Goal: Information Seeking & Learning: Learn about a topic

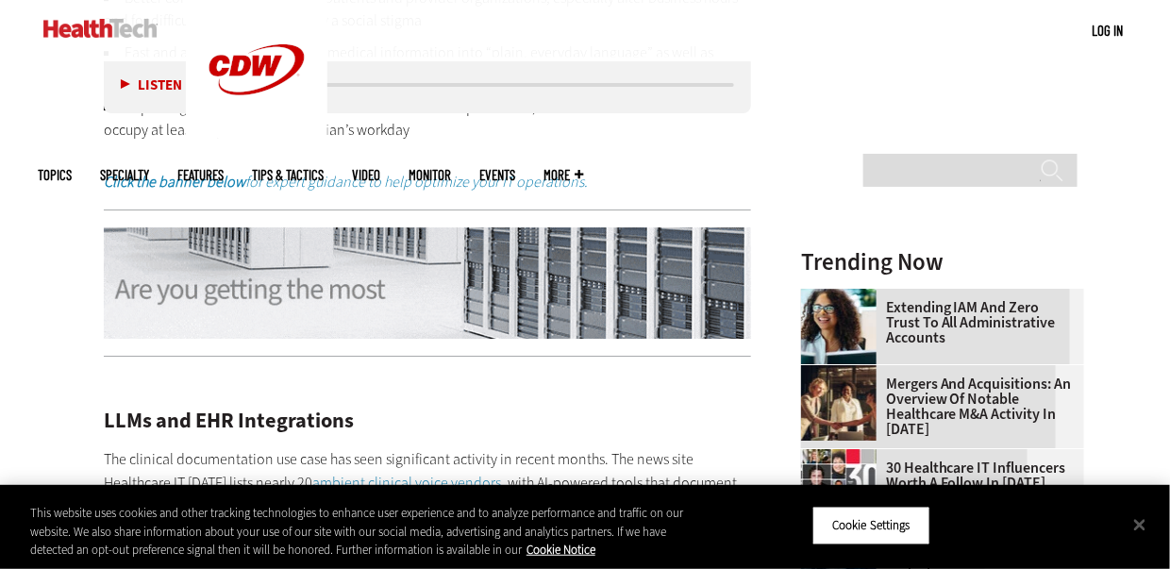
scroll to position [1881, 0]
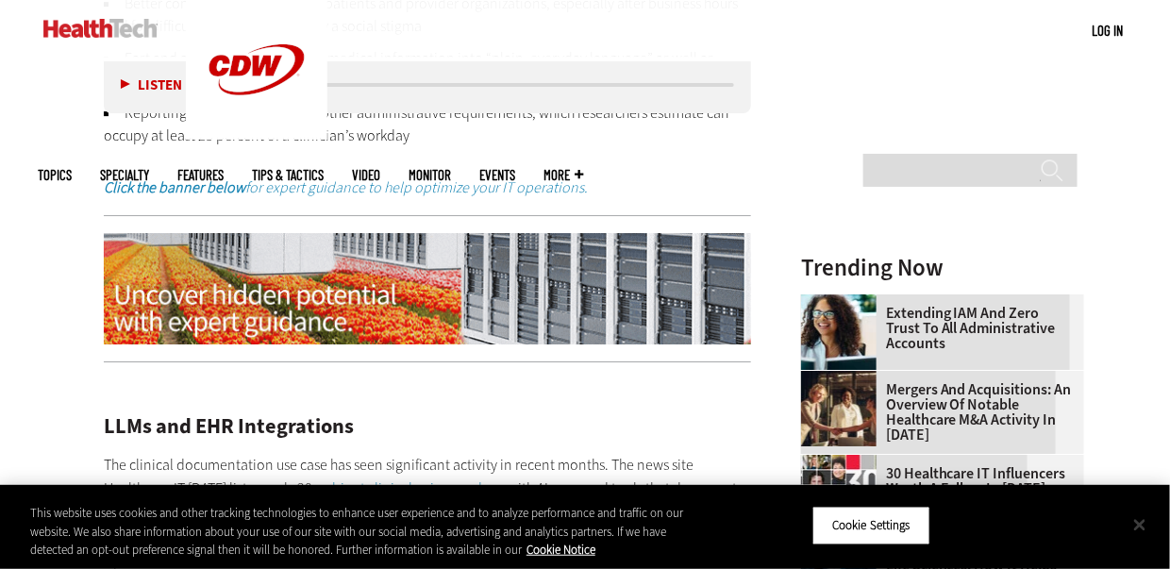
click at [1135, 523] on button "Close" at bounding box center [1140, 525] width 42 height 42
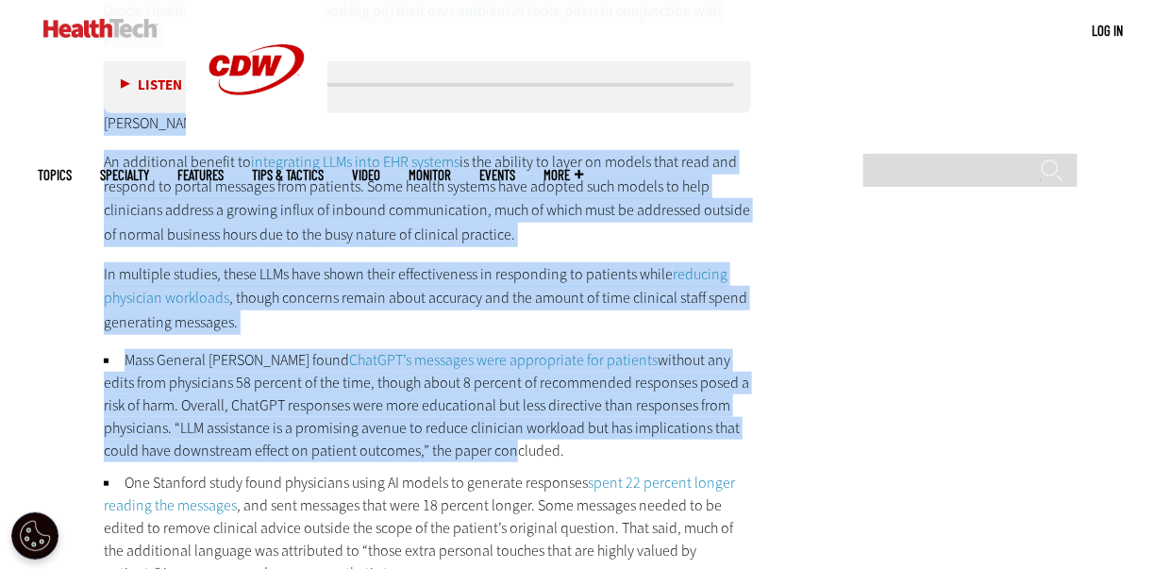
scroll to position [2635, 0]
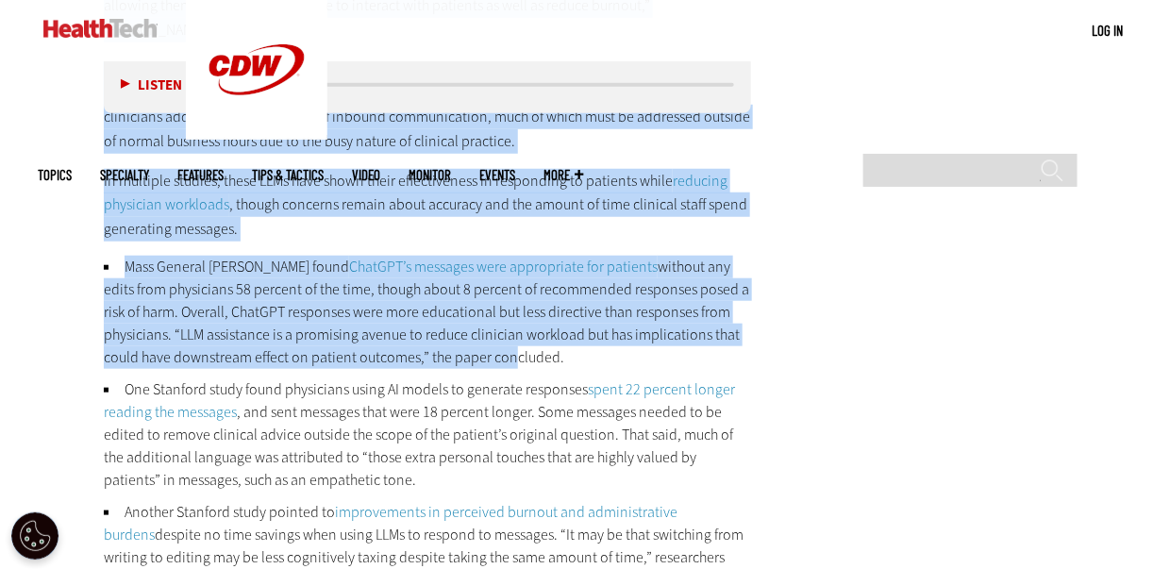
drag, startPoint x: 105, startPoint y: 277, endPoint x: 689, endPoint y: 499, distance: 624.5
click at [689, 499] on div "LLMs and EHR Integrations The clinical documentation use case has seen signific…" at bounding box center [427, 399] width 647 height 1553
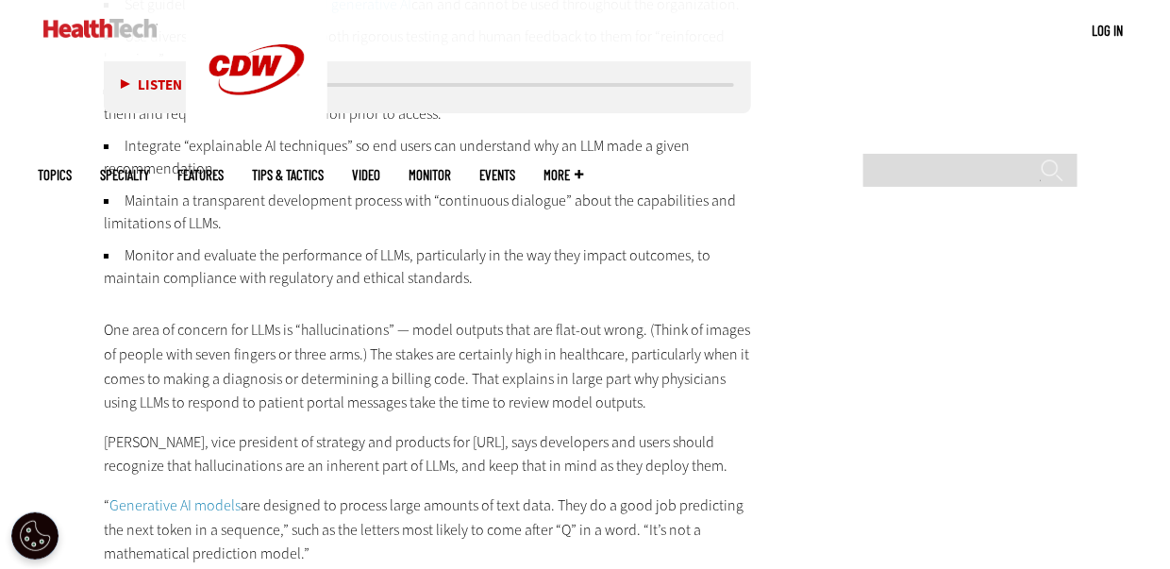
scroll to position [4396, 0]
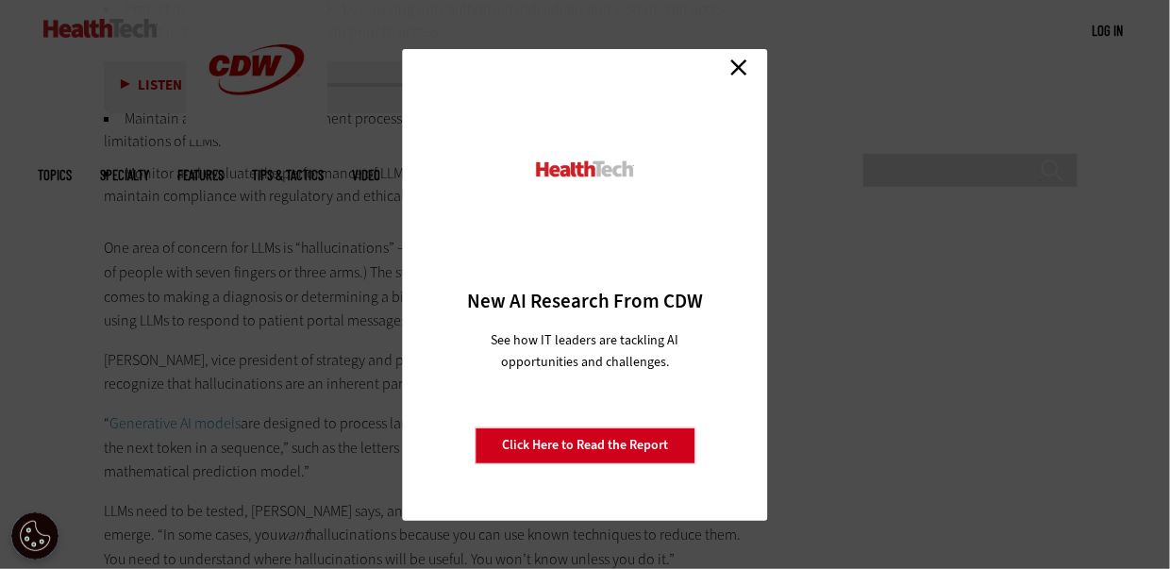
click at [742, 69] on link "Close" at bounding box center [738, 68] width 28 height 28
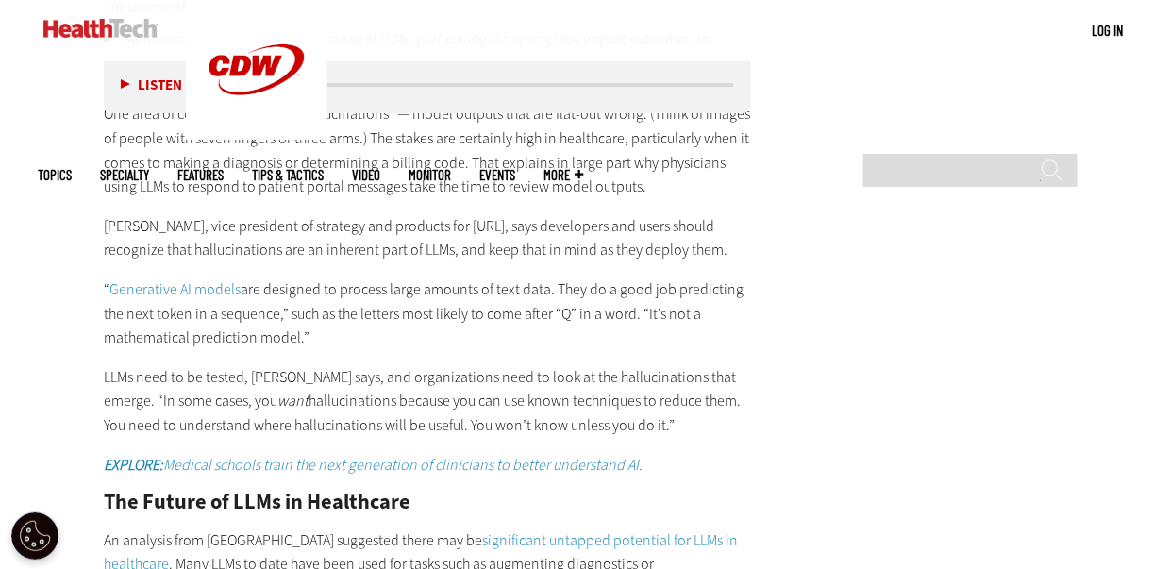
scroll to position [4648, 0]
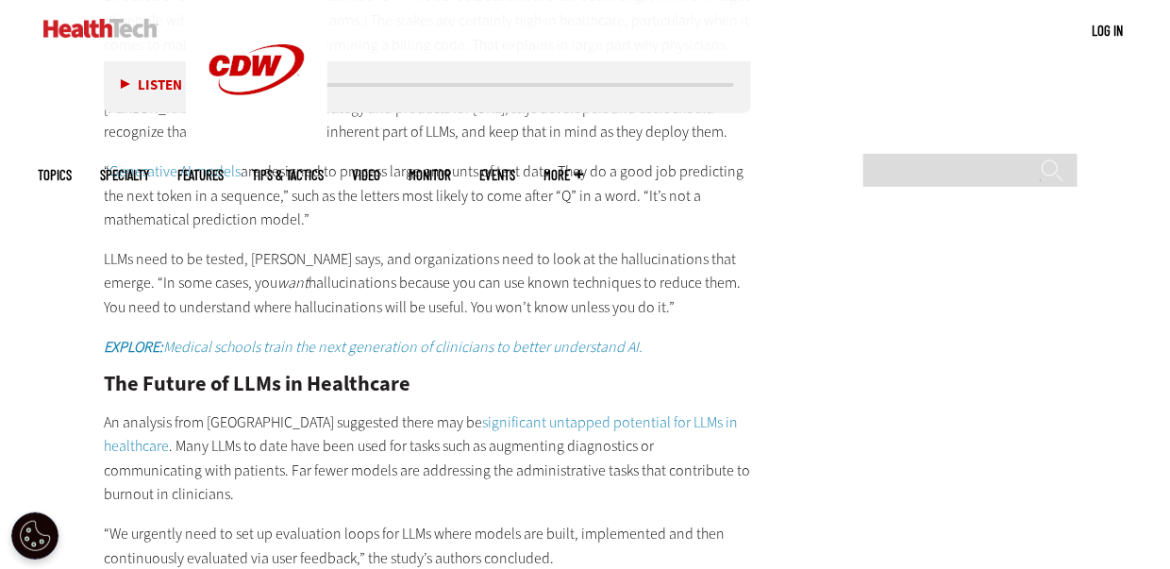
copy div "LORe ips DOL Sitametconse Adi elitsedd eiusmodtempor inc utla etd magn aliquaen…"
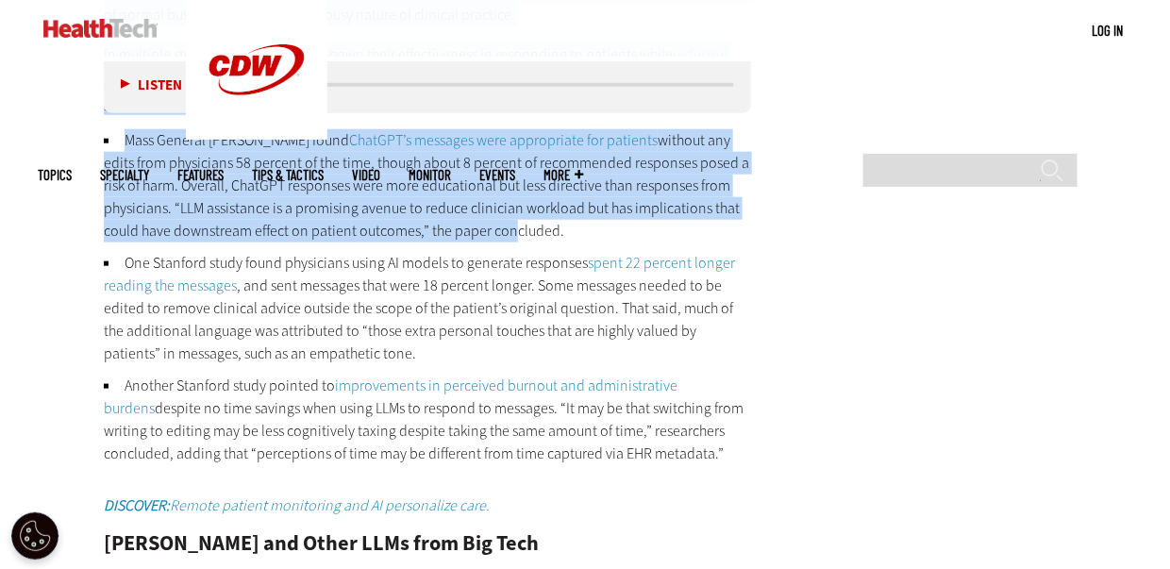
scroll to position [2635, 0]
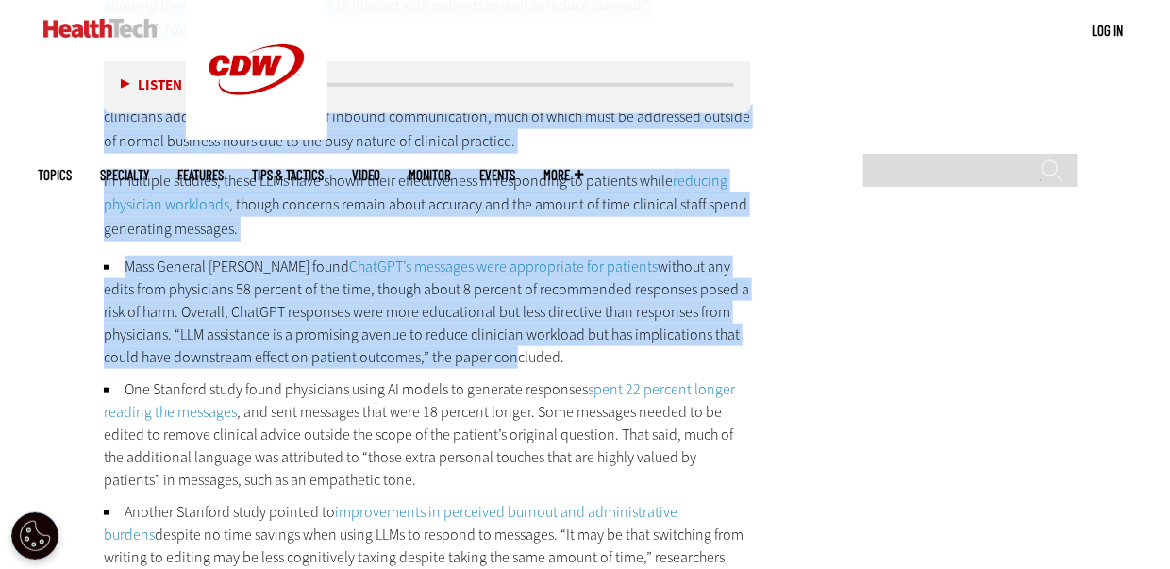
click at [440, 256] on li "Mass General [PERSON_NAME] found ChatGPT’s messages were appropriate for patien…" at bounding box center [427, 312] width 647 height 113
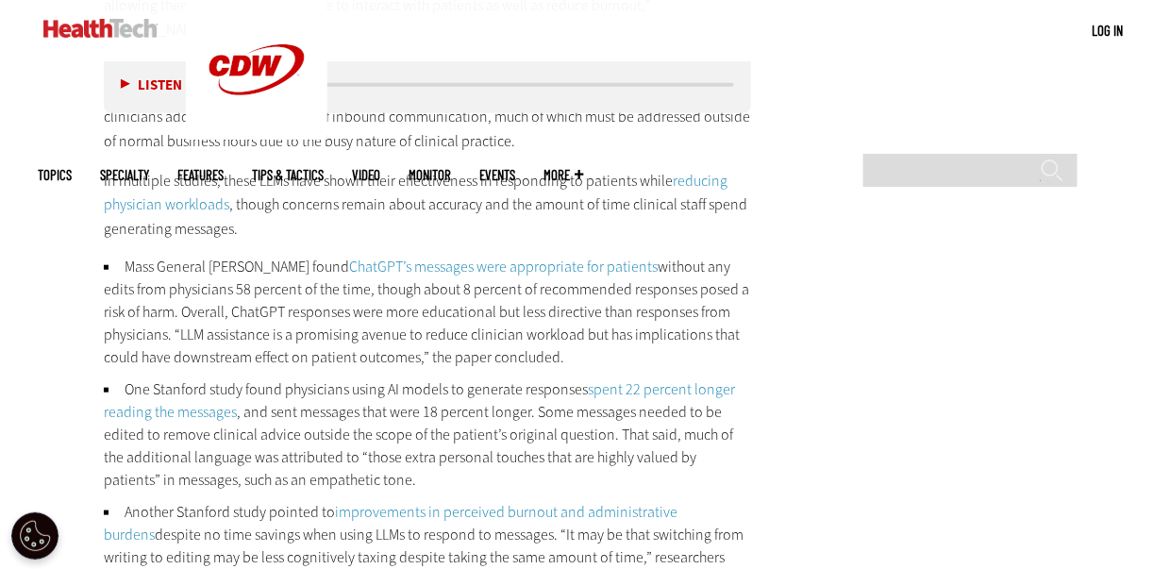
click at [441, 257] on link "ChatGPT’s messages were appropriate for patients" at bounding box center [503, 267] width 308 height 20
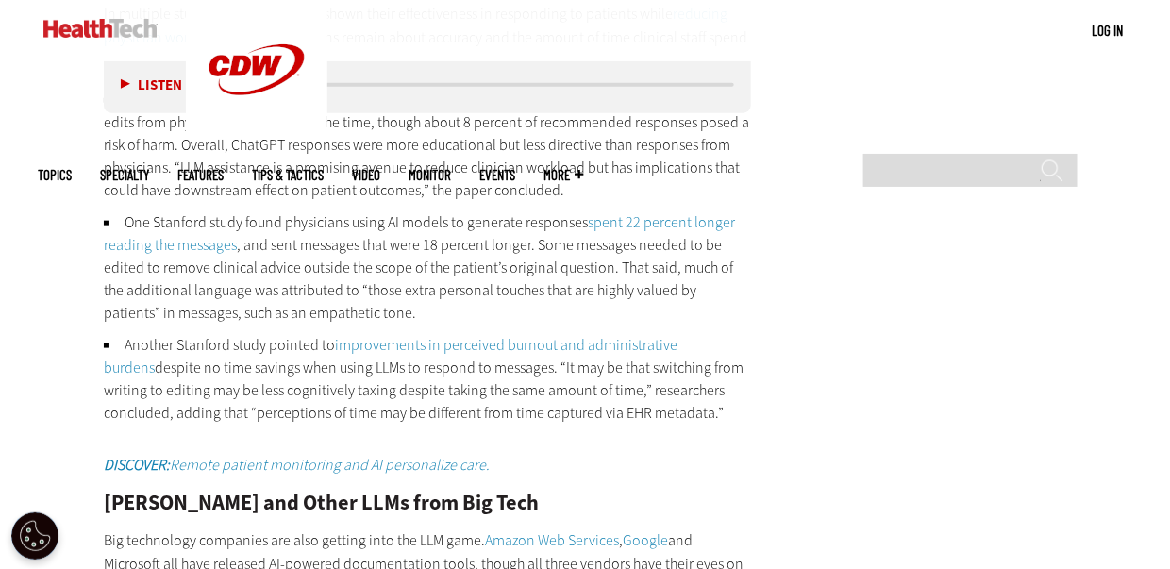
scroll to position [3013, 0]
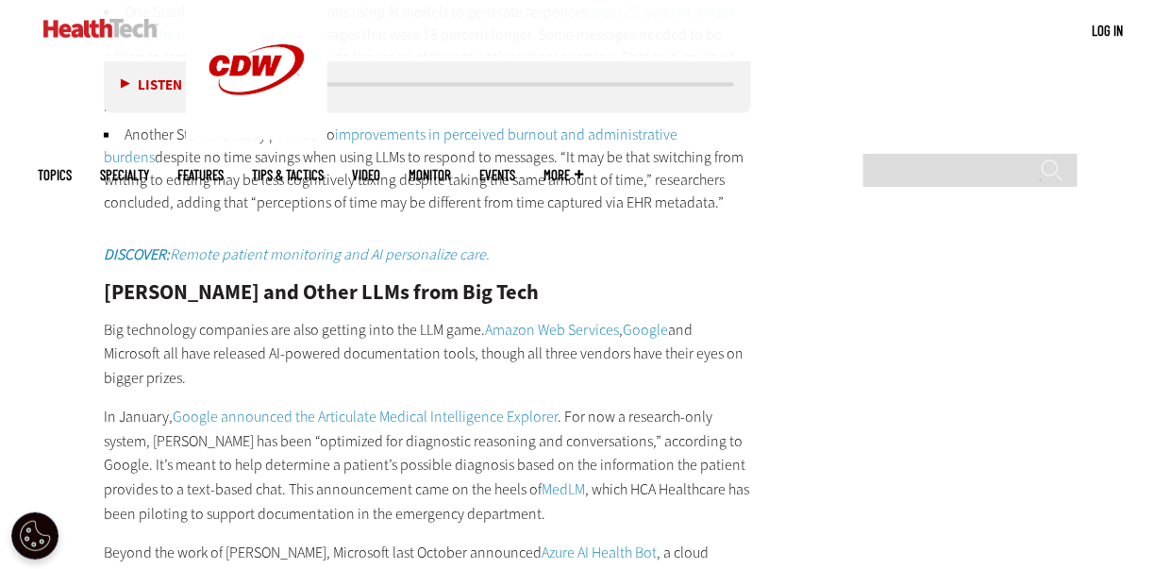
click at [108, 204] on div "LLMs and EHR Integrations The clinical documentation use case has seen signific…" at bounding box center [427, 21] width 647 height 1553
drag, startPoint x: 150, startPoint y: 215, endPoint x: 107, endPoint y: 215, distance: 43.4
click at [107, 282] on h2 "[PERSON_NAME] and Other LLMs from Big Tech" at bounding box center [427, 292] width 647 height 21
copy h2 "[PERSON_NAME]"
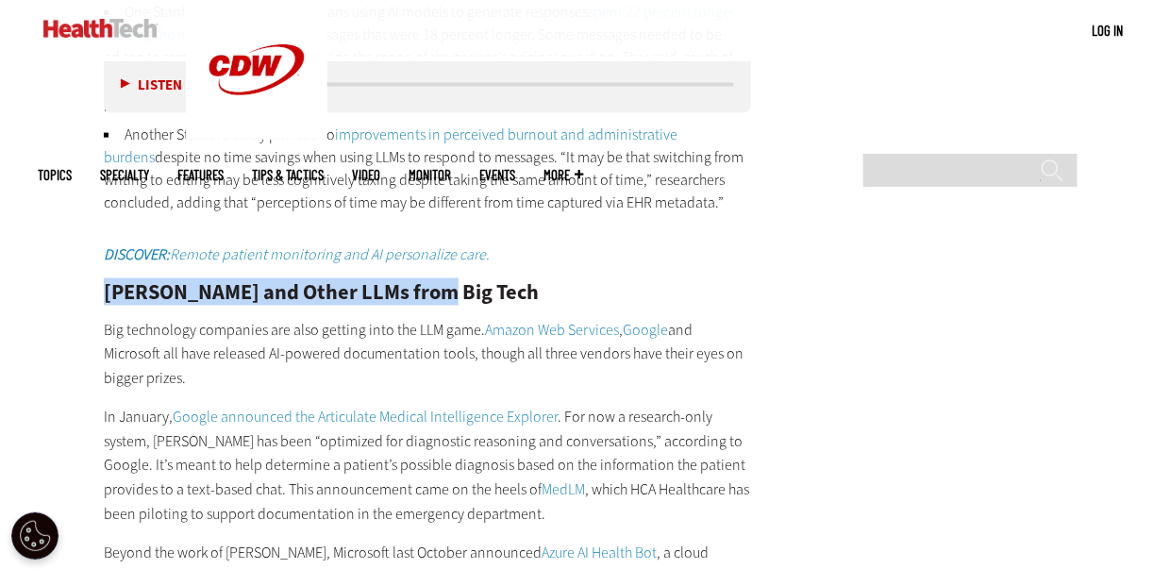
drag, startPoint x: 441, startPoint y: 224, endPoint x: 89, endPoint y: 226, distance: 352.8
click at [89, 226] on article "[DATE] Twitter Facebook LinkedIn Reddit Flipboard Email Software The Evolution …" at bounding box center [408, 354] width 685 height 5439
copy h2 "[PERSON_NAME] and Other LLMs from Big Tech"
click at [113, 282] on h2 "[PERSON_NAME] and Other LLMs from Big Tech" at bounding box center [427, 292] width 647 height 21
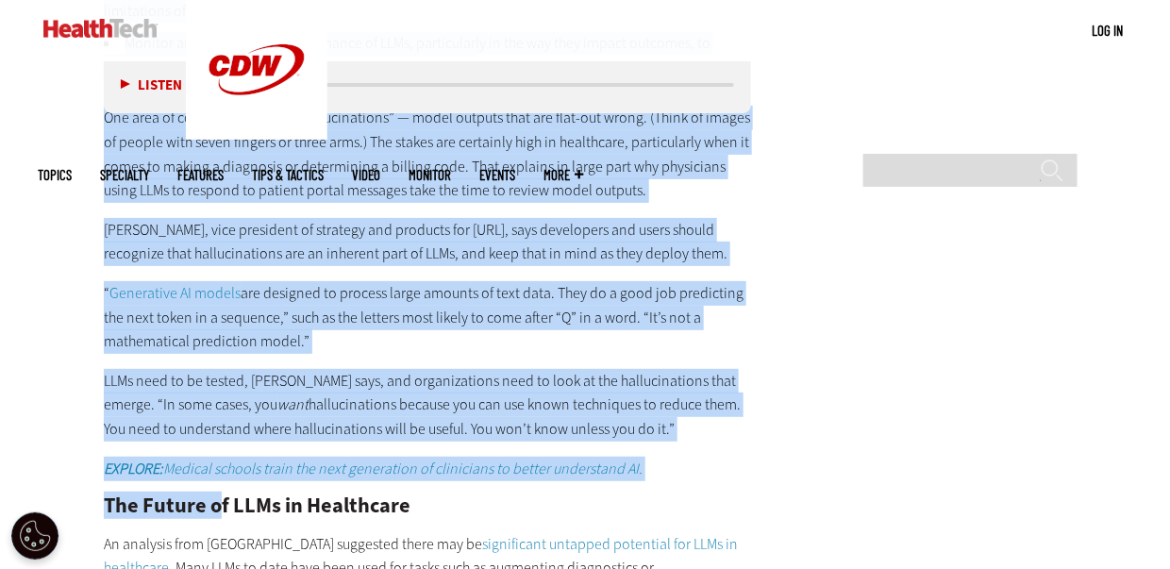
scroll to position [4648, 0]
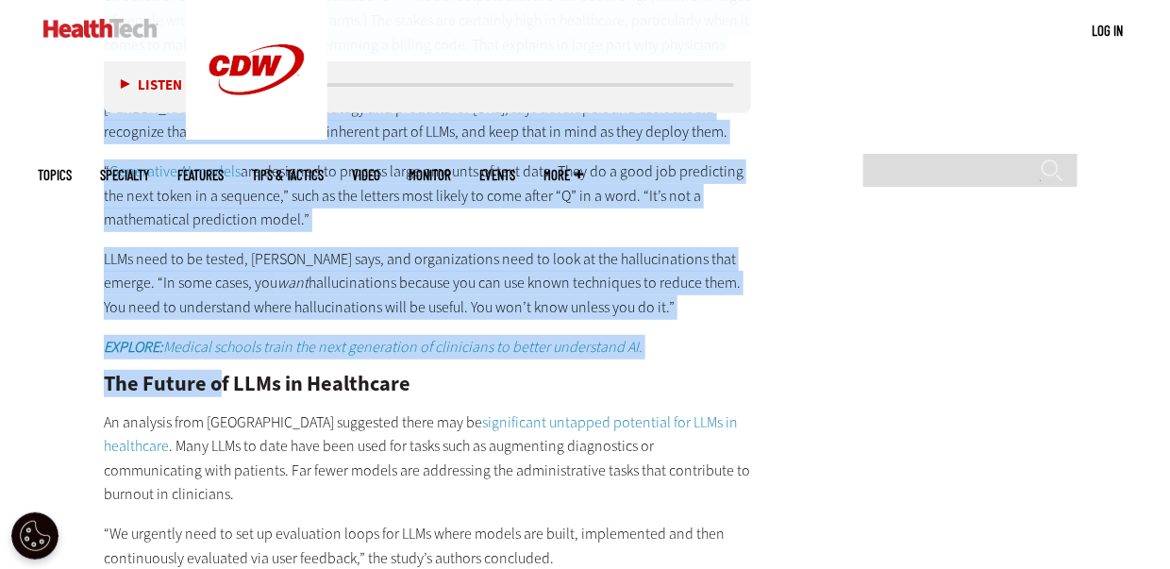
drag, startPoint x: 105, startPoint y: 213, endPoint x: 215, endPoint y: 275, distance: 126.7
click at [215, 374] on h2 "The Future of LLMs in Healthcare" at bounding box center [427, 384] width 647 height 21
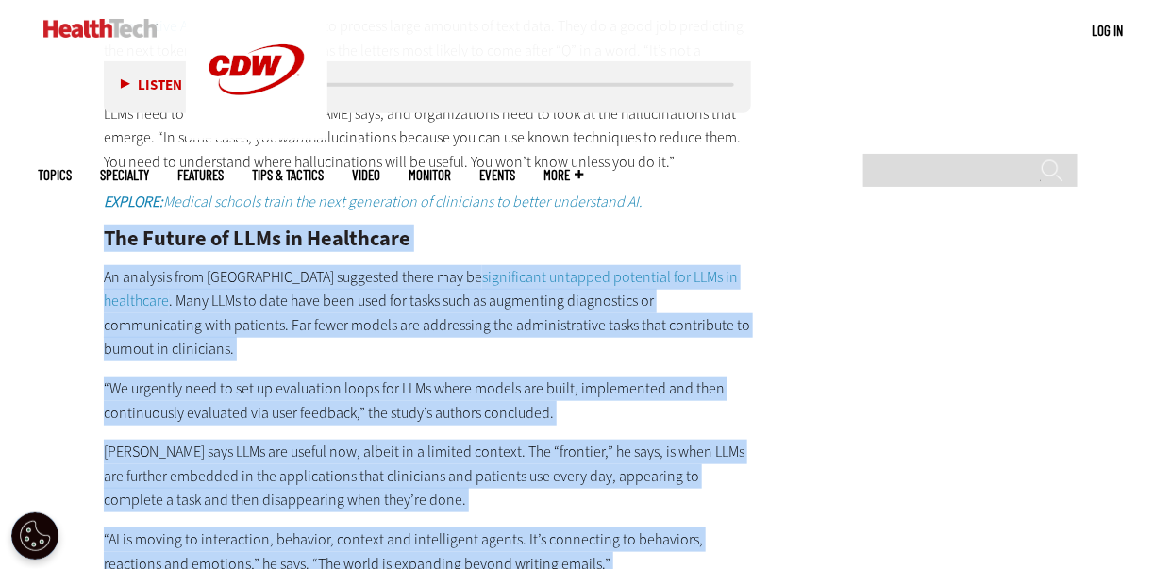
scroll to position [4899, 0]
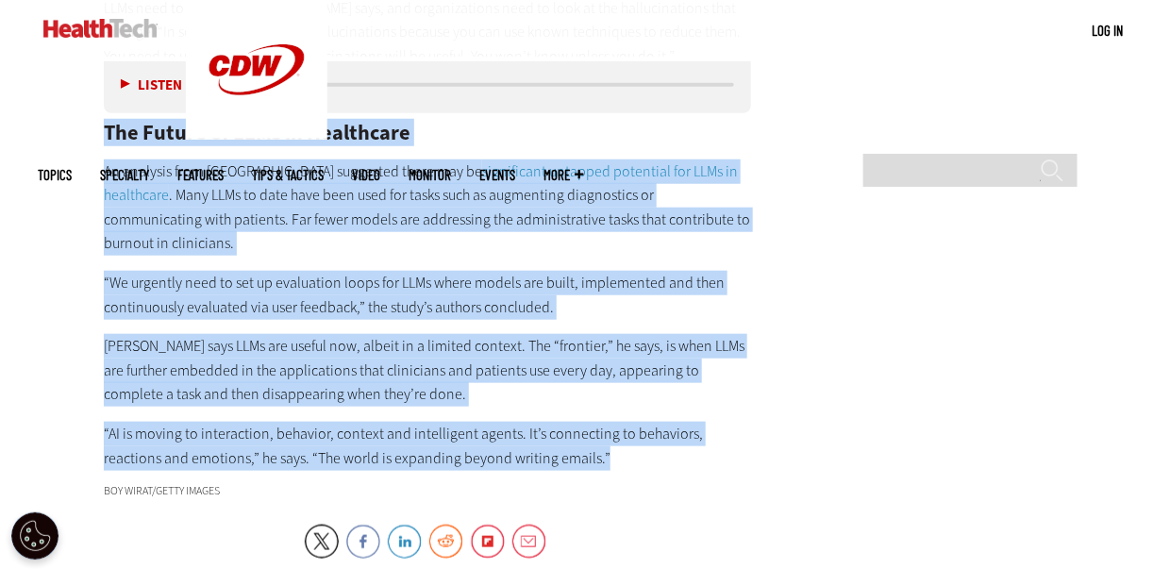
drag, startPoint x: 102, startPoint y: 288, endPoint x: 573, endPoint y: 340, distance: 474.4
copy div "The Future of LLMs in Healthcare An analysis from [GEOGRAPHIC_DATA] suggested t…"
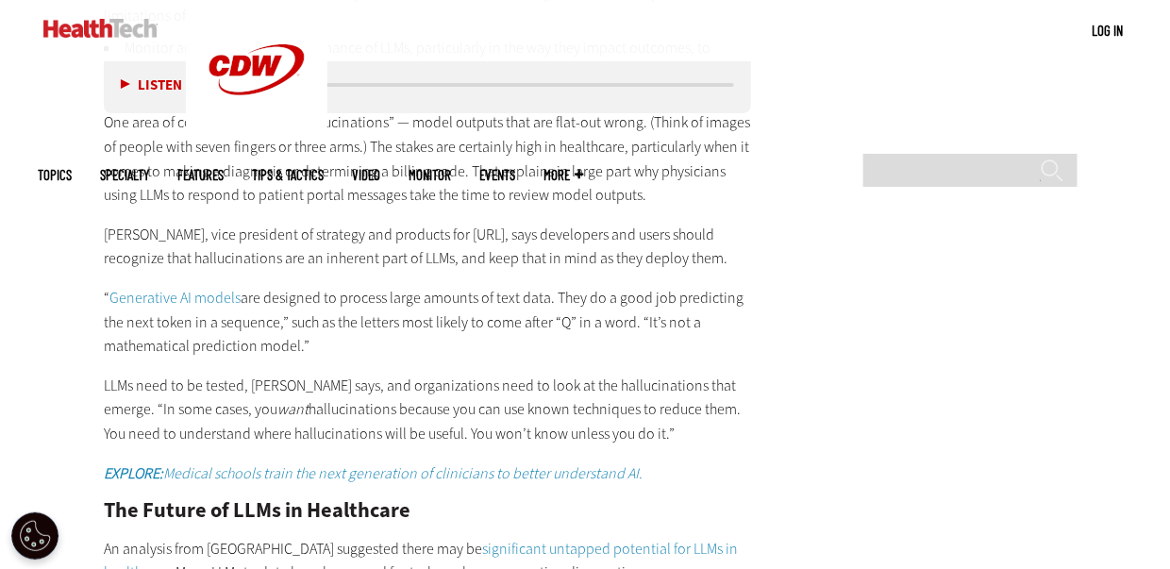
click at [485, 286] on p "“ Generative AI models are designed to process large amounts of text data. They…" at bounding box center [427, 322] width 647 height 73
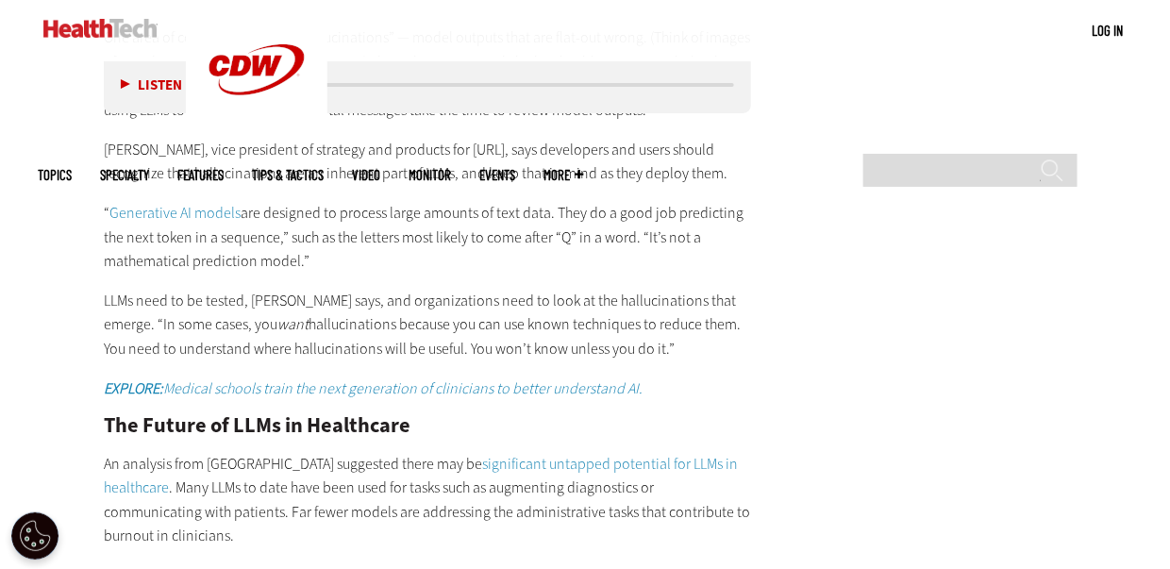
scroll to position [4648, 0]
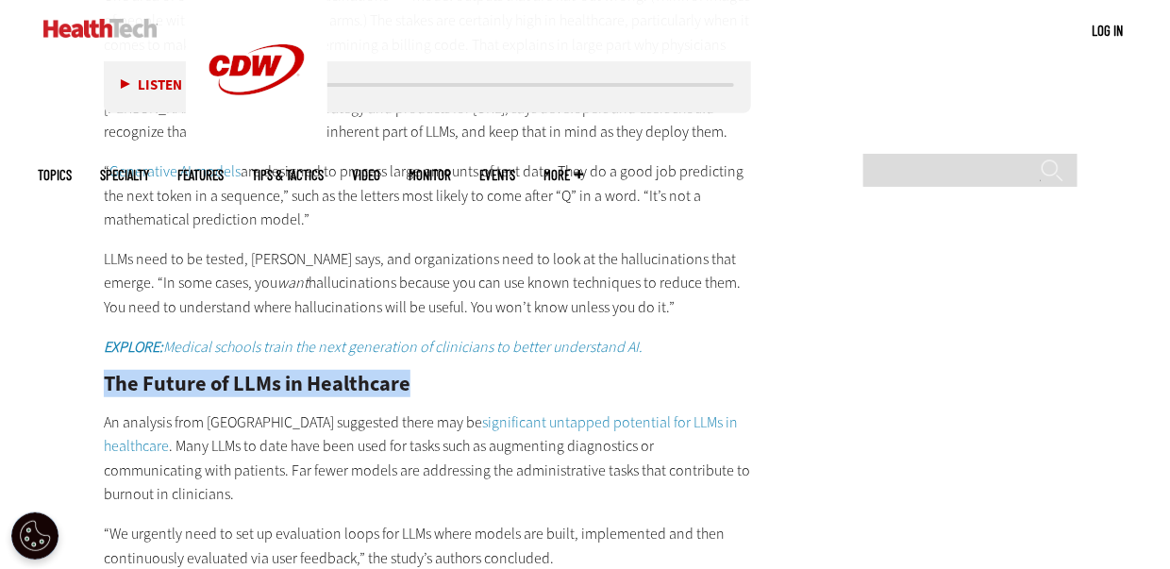
drag, startPoint x: 106, startPoint y: 291, endPoint x: 426, endPoint y: 281, distance: 320.9
click at [426, 374] on h2 "The Future of LLMs in Healthcare" at bounding box center [427, 384] width 647 height 21
copy h2 "The Future of LLMs in Healthcare"
